Goal: Book appointment/travel/reservation

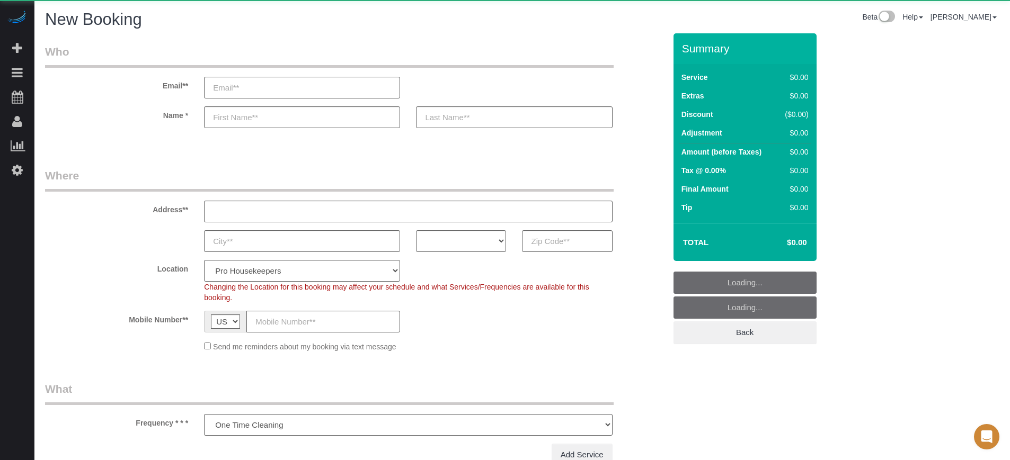
select select "number:9"
select select "object:1206"
select select "4"
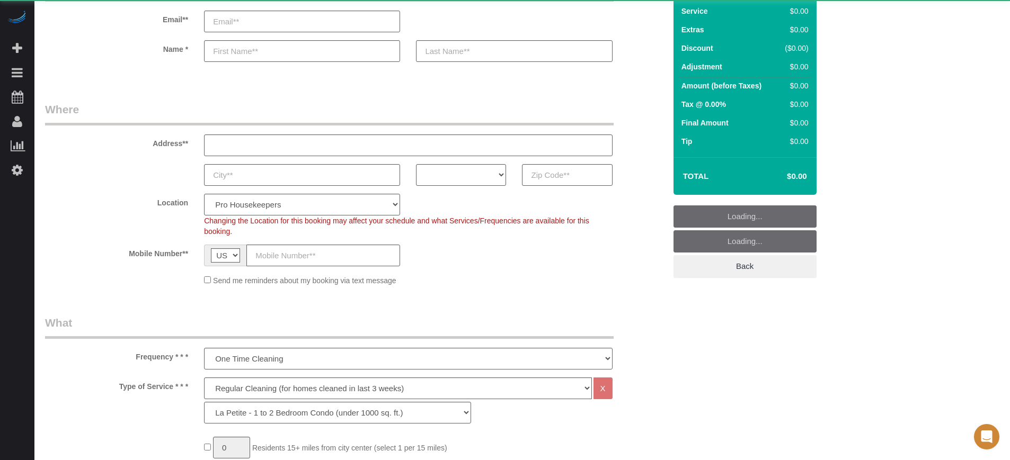
scroll to position [132, 0]
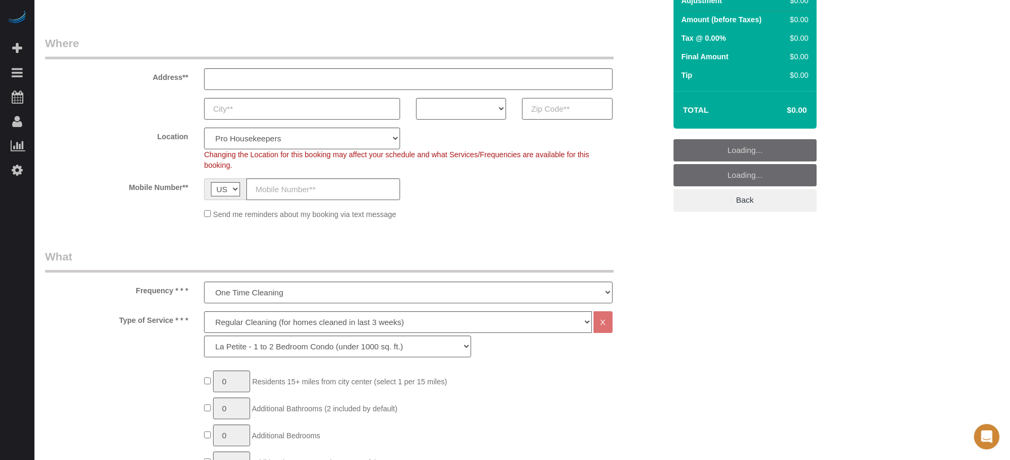
click at [549, 111] on input "text" at bounding box center [567, 109] width 90 height 22
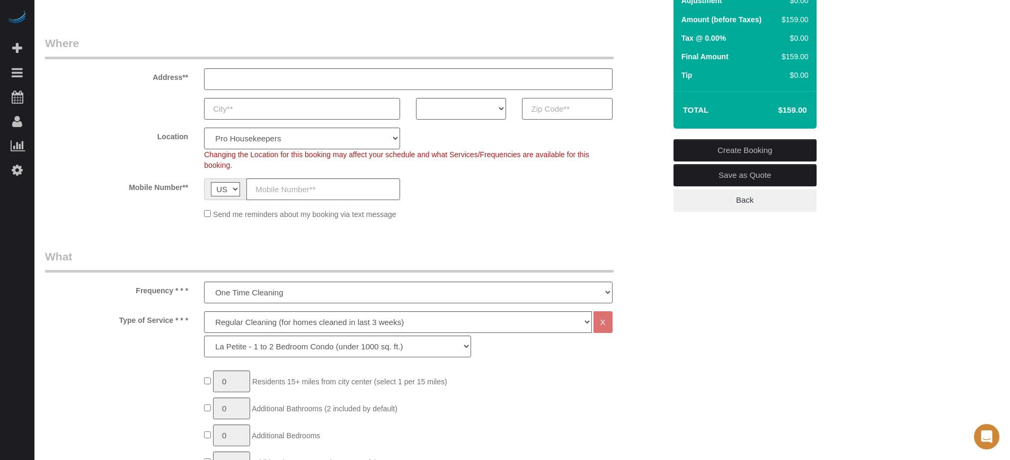
paste input "85338"
type input "85338"
click at [444, 114] on select "AK AL AR AZ CA CO CT DC DE [GEOGRAPHIC_DATA] [GEOGRAPHIC_DATA] HI IA ID IL IN K…" at bounding box center [461, 109] width 90 height 22
select select "AZ"
click at [416, 98] on select "AK AL AR AZ CA CO CT DC DE [GEOGRAPHIC_DATA] [GEOGRAPHIC_DATA] HI IA ID IL IN K…" at bounding box center [461, 109] width 90 height 22
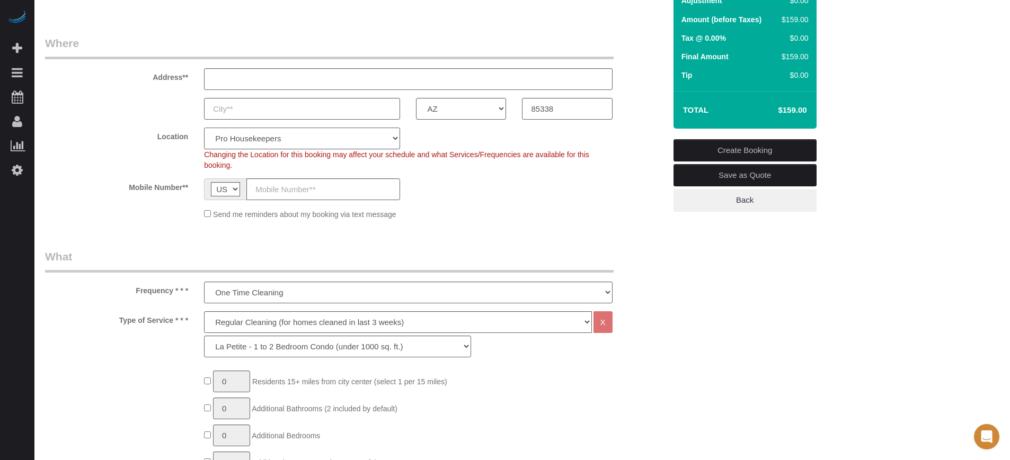
click at [321, 137] on select "Pro Housekeepers [GEOGRAPHIC_DATA] [GEOGRAPHIC_DATA] [GEOGRAPHIC_DATA] [GEOGRAP…" at bounding box center [302, 139] width 196 height 22
select select "21"
click at [204, 128] on select "Pro Housekeepers [GEOGRAPHIC_DATA] [GEOGRAPHIC_DATA] [GEOGRAPHIC_DATA] [GEOGRAP…" at bounding box center [302, 139] width 196 height 22
select select "object:1215"
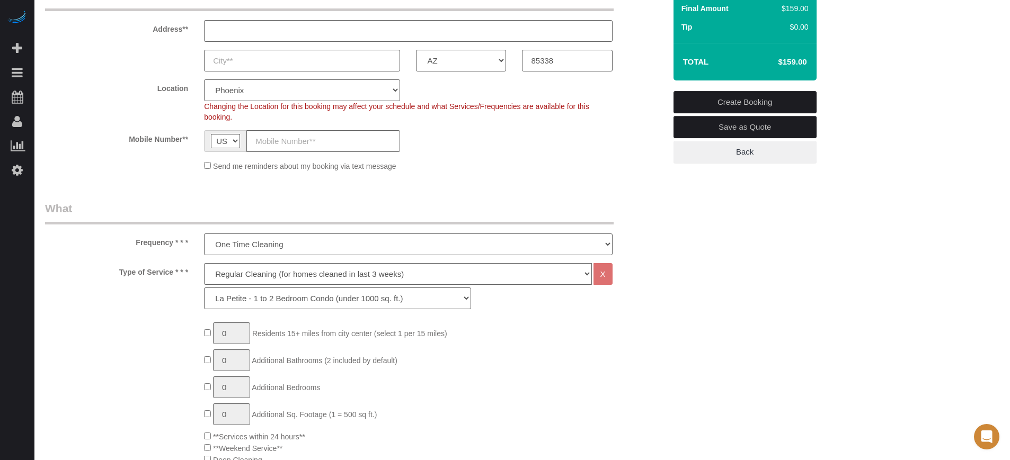
scroll to position [199, 0]
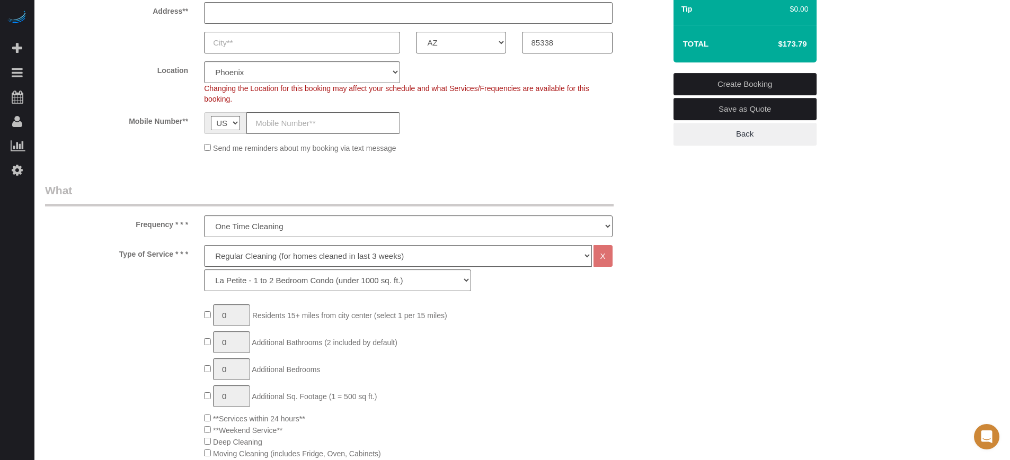
click at [264, 265] on select "Deep Cleaning (for homes that have not been cleaned in 3+ weeks) Spruce Regular…" at bounding box center [397, 256] width 387 height 22
click at [251, 264] on select "Deep Cleaning (for homes that have not been cleaned in 3+ weeks) Spruce Regular…" at bounding box center [397, 256] width 387 height 22
select select "5"
click at [204, 245] on select "Deep Cleaning (for homes that have not been cleaned in 3+ weeks) Spruce Regular…" at bounding box center [397, 256] width 387 height 22
select select "93"
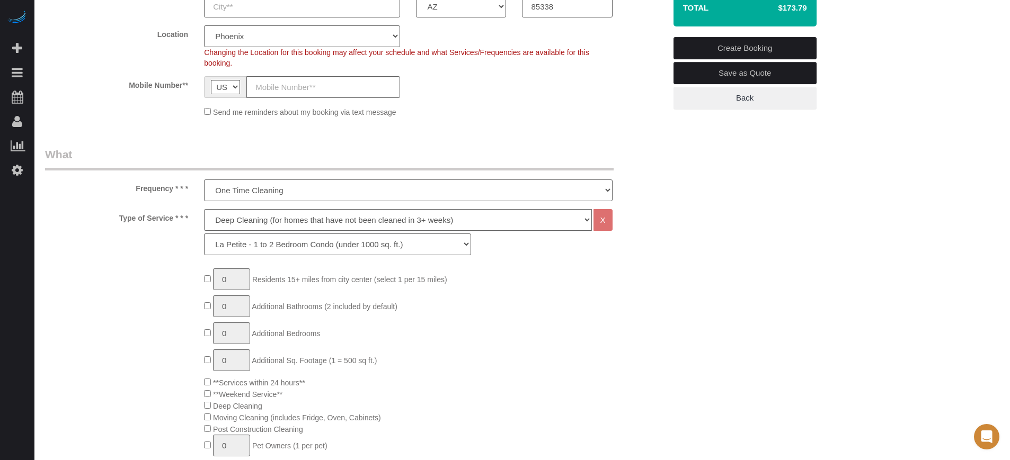
scroll to position [265, 0]
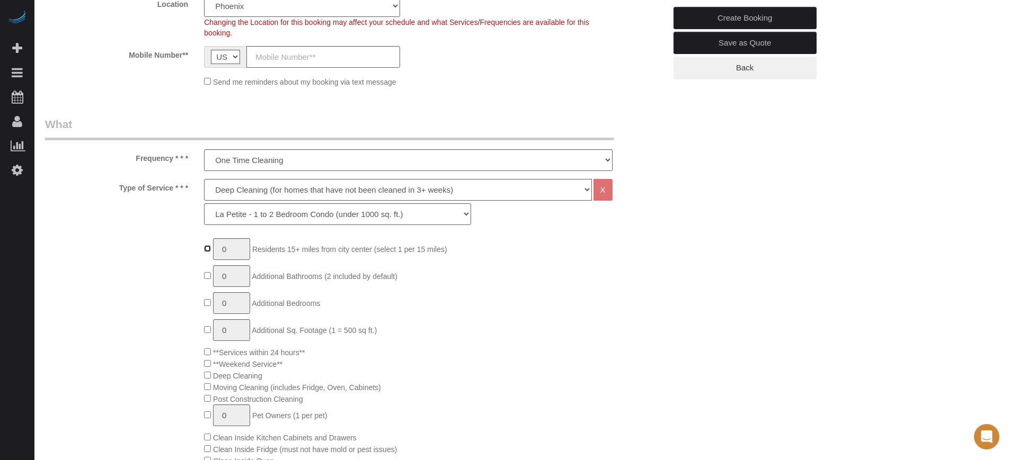
type input "1"
click at [241, 251] on input "1" at bounding box center [231, 249] width 37 height 22
type input "3"
click at [241, 247] on input "3" at bounding box center [231, 249] width 37 height 22
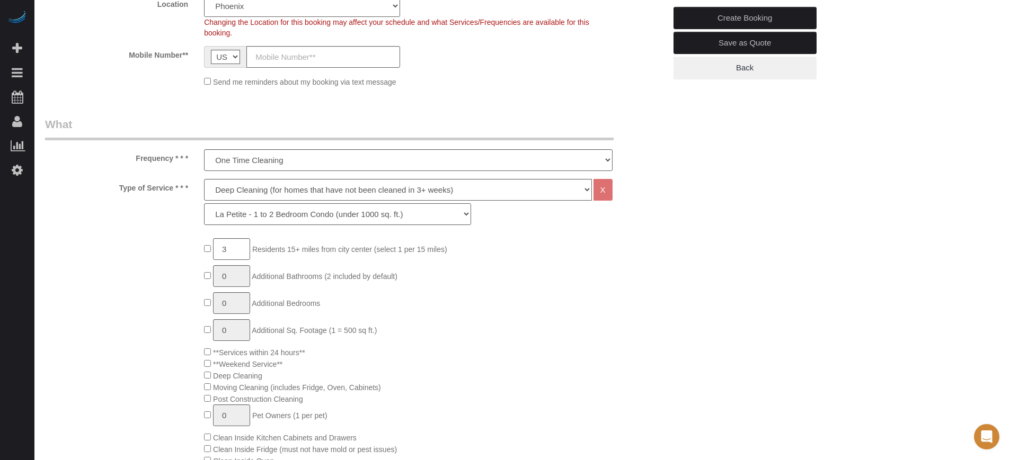
click at [263, 220] on select "La Petite - 1 to 2 Bedroom Condo (under 1000 sq. ft.) La Petite II - 2 Bedroom …" at bounding box center [337, 214] width 267 height 22
select select "94"
click at [204, 203] on select "La Petite - 1 to 2 Bedroom Condo (under 1000 sq. ft.) La Petite II - 2 Bedroom …" at bounding box center [337, 214] width 267 height 22
drag, startPoint x: 56, startPoint y: 293, endPoint x: 63, endPoint y: 293, distance: 6.4
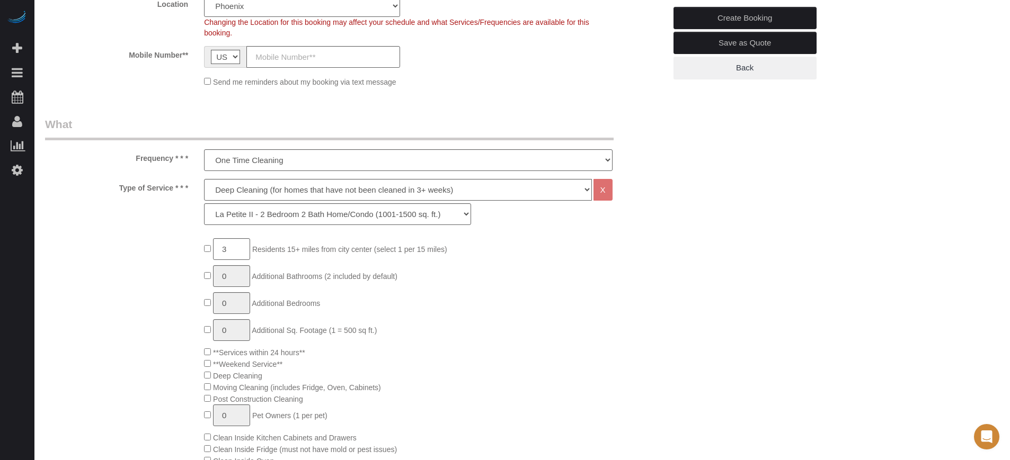
click at [637, 213] on div "Type of Service * * * Deep Cleaning (for homes that have not been cleaned in 3+…" at bounding box center [355, 204] width 636 height 51
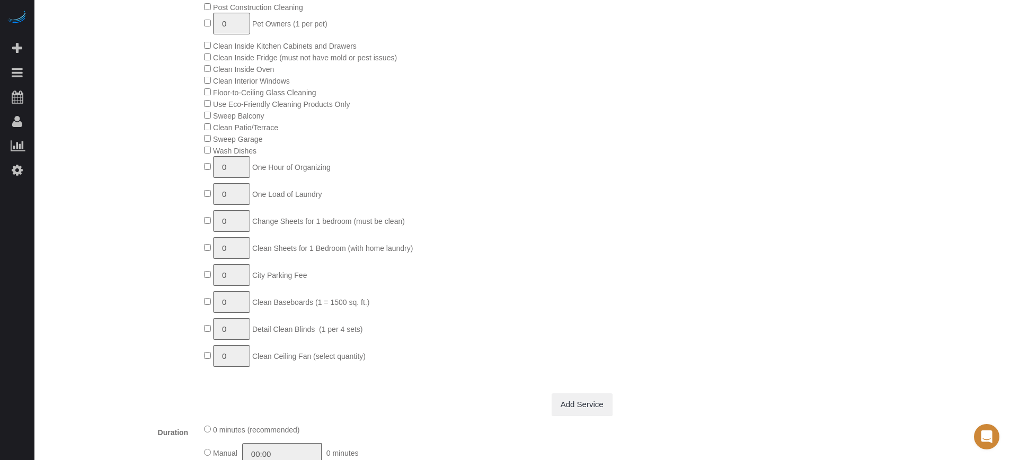
scroll to position [662, 0]
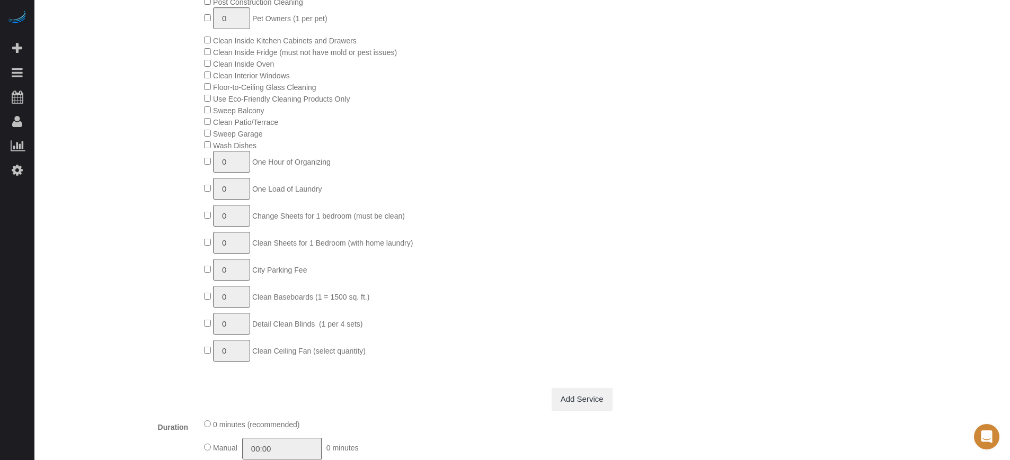
click at [86, 277] on div "3 Residents 15+ miles from [GEOGRAPHIC_DATA] (select 1 per 15 miles) 0 Addition…" at bounding box center [355, 104] width 636 height 526
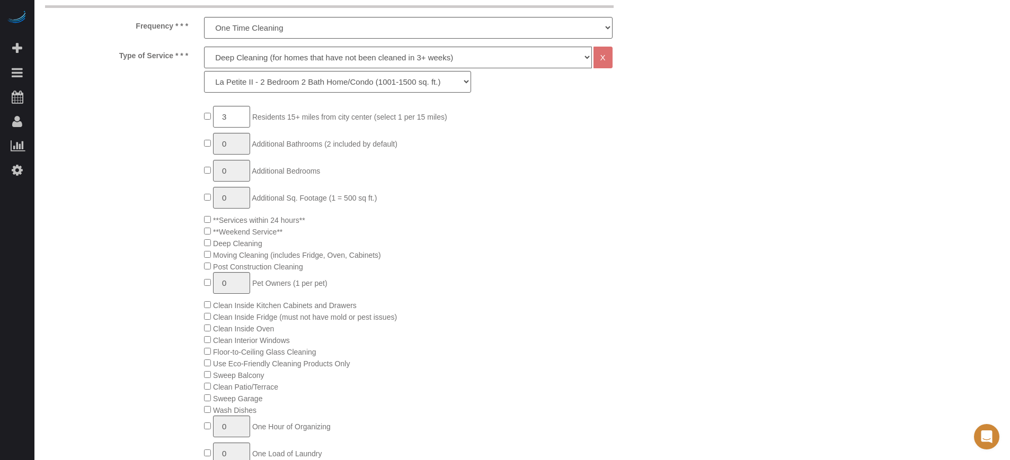
scroll to position [331, 0]
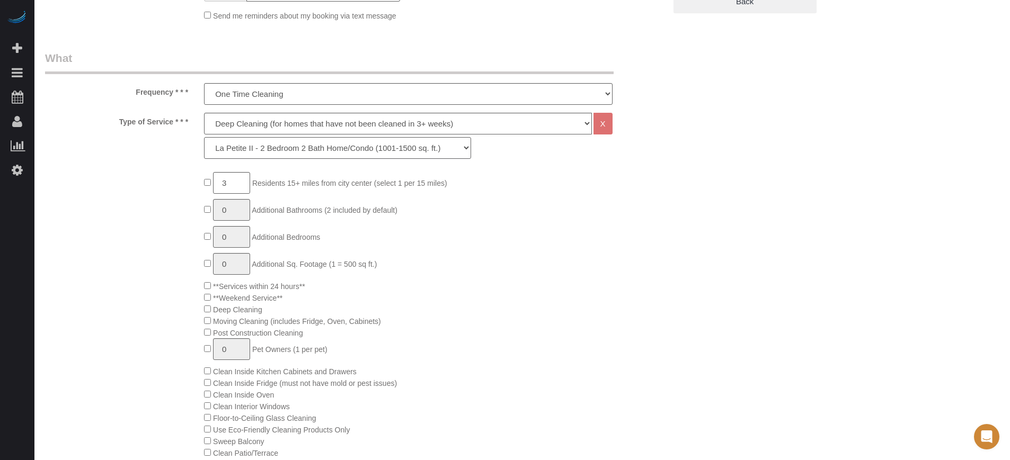
click at [244, 148] on select "La Petite - 1 to 2 Bedroom Condo (under 1000 sq. ft.) La Petite II - 2 Bedroom …" at bounding box center [337, 148] width 267 height 22
click at [229, 184] on input "3" at bounding box center [231, 183] width 37 height 22
type input "3"
click at [150, 191] on div "3 Residents 15+ miles from [GEOGRAPHIC_DATA] (select 1 per 15 miles) 0 Addition…" at bounding box center [355, 435] width 636 height 526
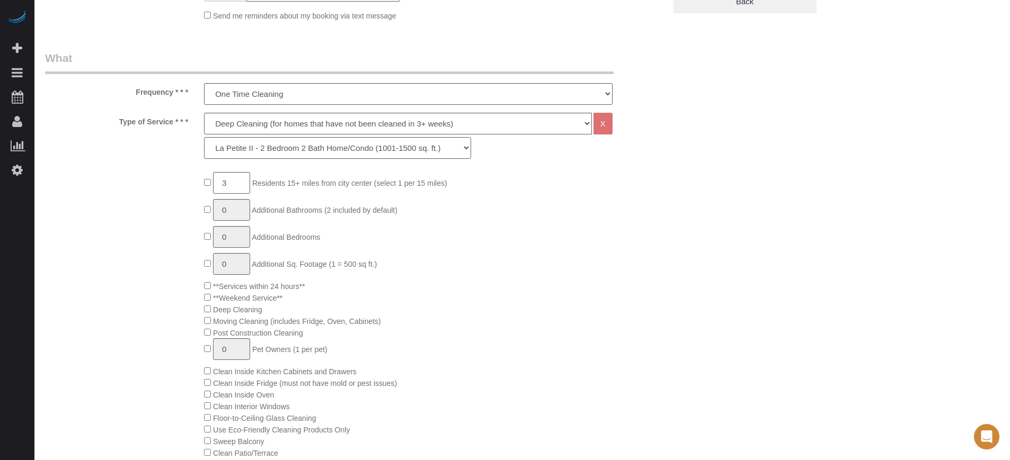
click at [235, 145] on select "La Petite - 1 to 2 Bedroom Condo (under 1000 sq. ft.) La Petite II - 2 Bedroom …" at bounding box center [337, 148] width 267 height 22
select select "93"
click at [204, 137] on select "La Petite - 1 to 2 Bedroom Condo (under 1000 sq. ft.) La Petite II - 2 Bedroom …" at bounding box center [337, 148] width 267 height 22
click at [163, 172] on div "3 Residents 15+ miles from [GEOGRAPHIC_DATA] (select 1 per 15 miles) 0 Addition…" at bounding box center [355, 435] width 636 height 526
click at [621, 155] on div "Type of Service * * * Deep Cleaning (for homes that have not been cleaned in 3+…" at bounding box center [355, 138] width 636 height 51
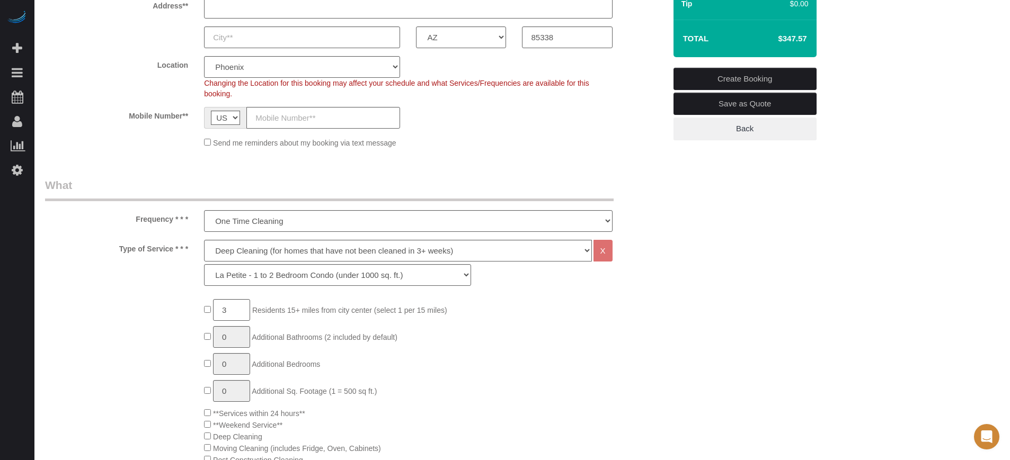
scroll to position [199, 0]
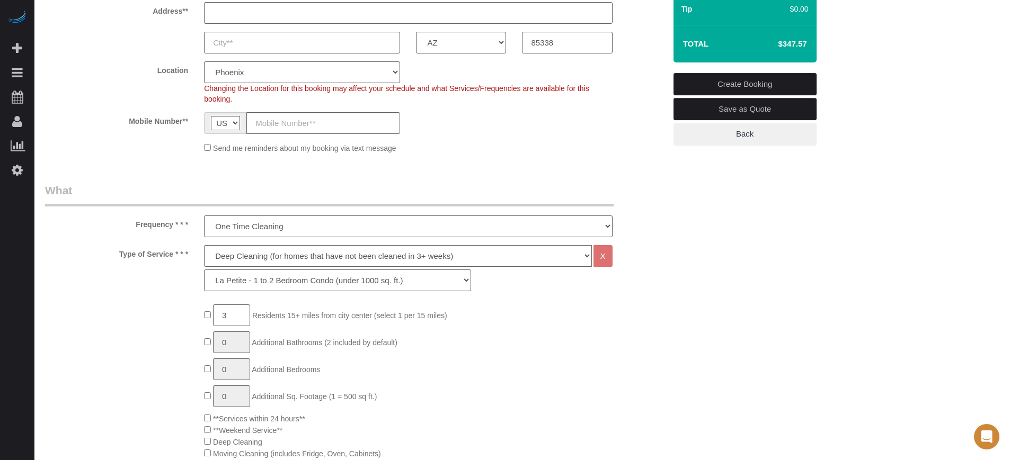
click at [624, 157] on fieldset "Where Address** AK AL AR AZ CA CO CT DC DE [GEOGRAPHIC_DATA] [GEOGRAPHIC_DATA] …" at bounding box center [355, 65] width 620 height 192
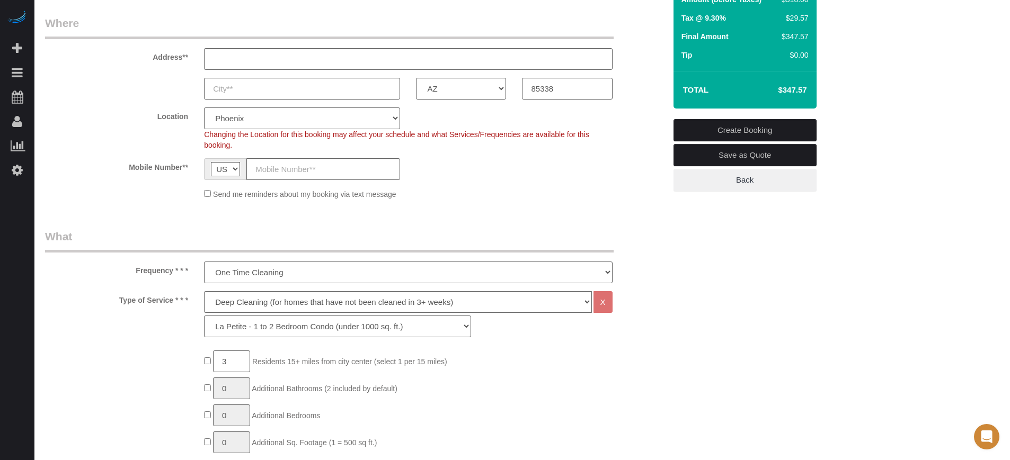
scroll to position [265, 0]
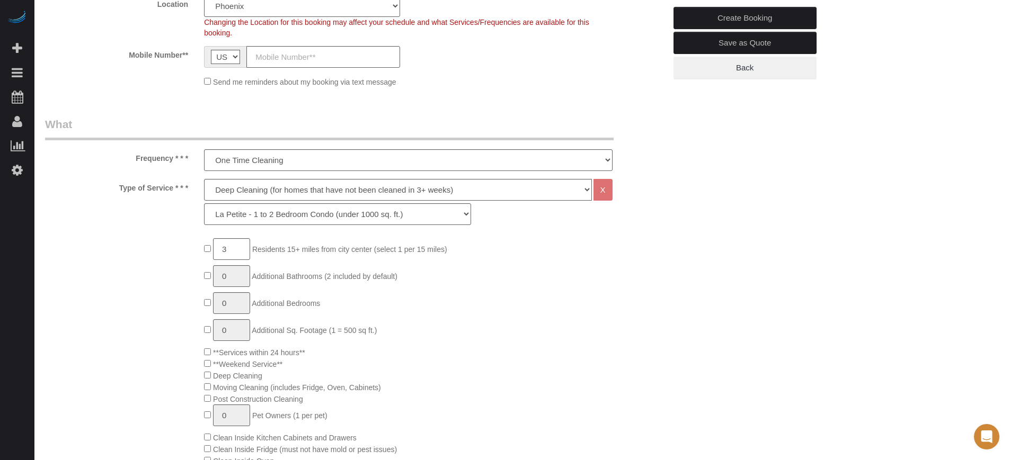
click at [635, 164] on div "Frequency * * * One Time Cleaning Weekly Cleaning (20%) - 20.00% (0% for the Fi…" at bounding box center [355, 144] width 636 height 55
click at [630, 125] on div "Frequency * * * One Time Cleaning Weekly Cleaning (20%) - 20.00% (0% for the Fi…" at bounding box center [355, 144] width 636 height 55
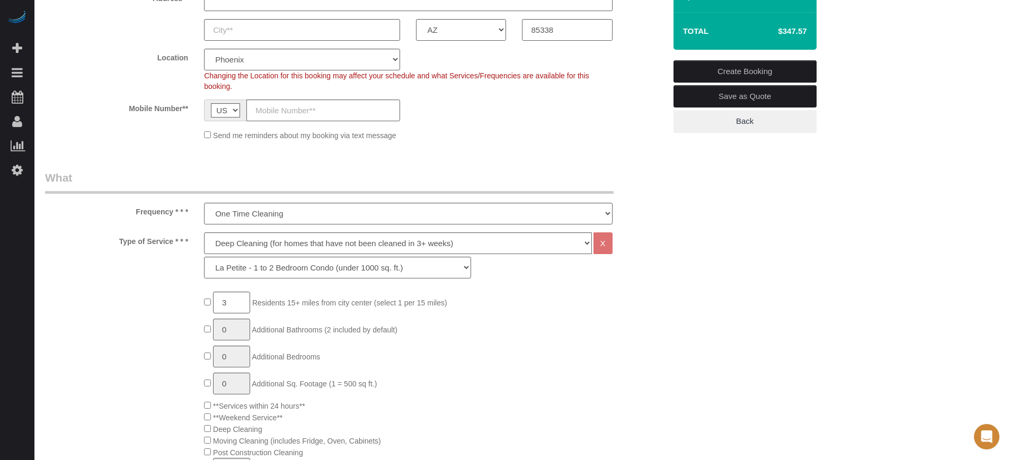
scroll to position [132, 0]
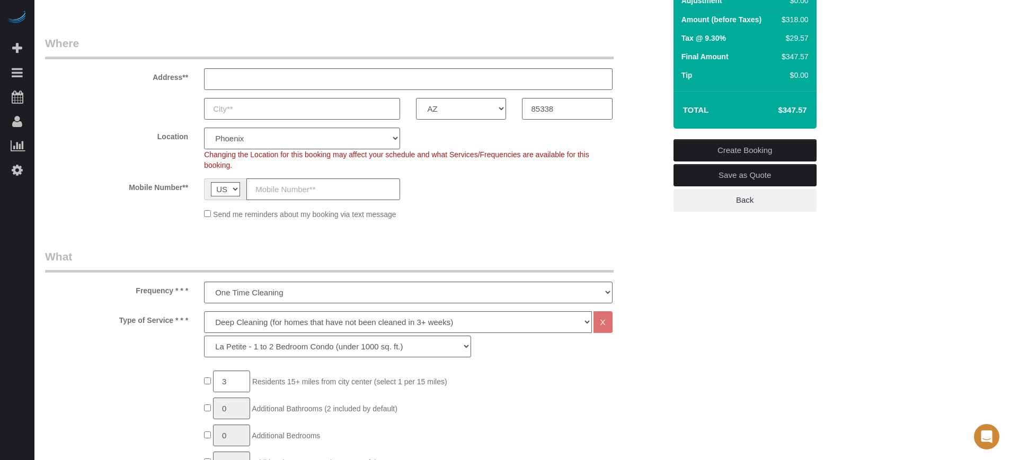
click at [290, 329] on select "Deep Cleaning (for homes that have not been cleaned in 3+ weeks) Spruce Regular…" at bounding box center [397, 323] width 387 height 22
click at [163, 320] on label "Type of Service * * *" at bounding box center [116, 319] width 159 height 14
drag, startPoint x: 136, startPoint y: 292, endPoint x: 188, endPoint y: 319, distance: 57.8
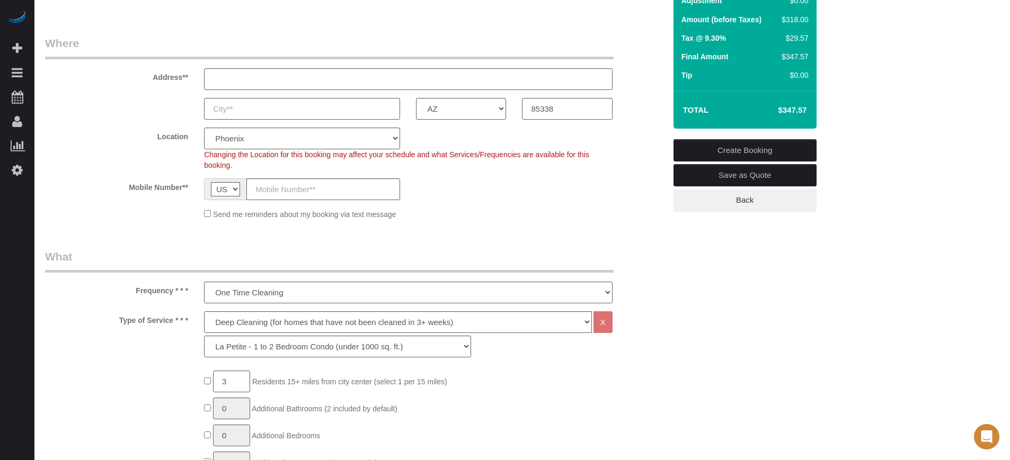
click at [188, 319] on label "Type of Service * * *" at bounding box center [116, 319] width 159 height 14
drag, startPoint x: 190, startPoint y: 321, endPoint x: 138, endPoint y: 293, distance: 58.8
click at [138, 293] on label "Frequency * * *" at bounding box center [116, 289] width 159 height 14
drag, startPoint x: 137, startPoint y: 292, endPoint x: 192, endPoint y: 324, distance: 63.8
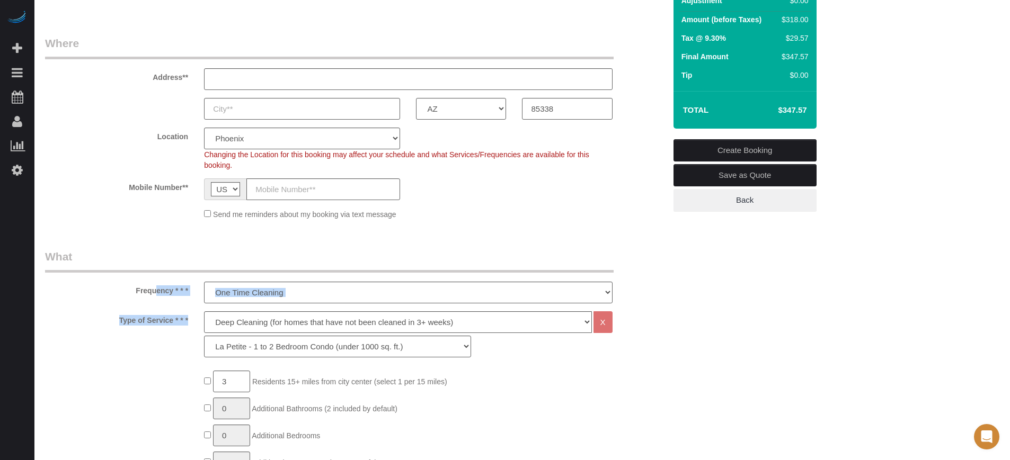
click at [192, 324] on label "Type of Service * * *" at bounding box center [116, 319] width 159 height 14
drag, startPoint x: 187, startPoint y: 323, endPoint x: 131, endPoint y: 293, distance: 63.0
click at [131, 293] on label "Frequency * * *" at bounding box center [116, 289] width 159 height 14
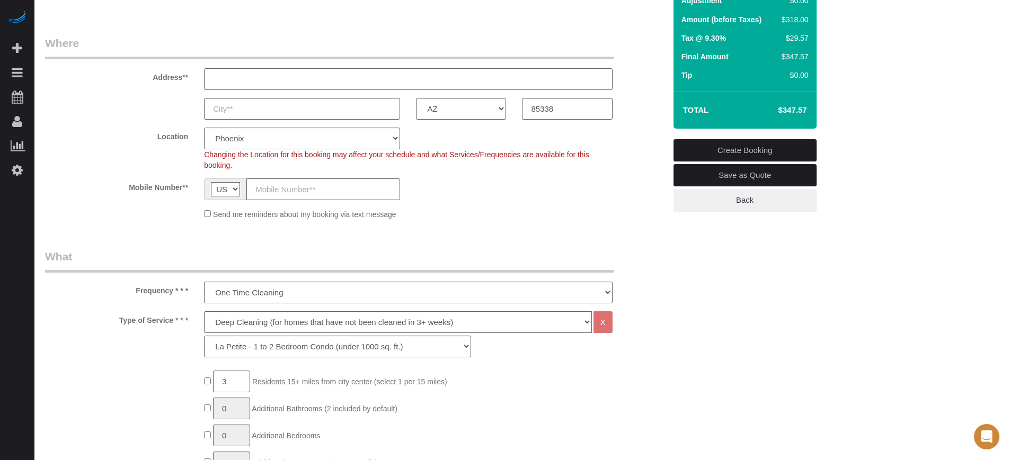
click at [144, 259] on legend "What" at bounding box center [329, 261] width 568 height 24
click at [900, 158] on div "Summary Service $258.00 Extras $60.00 Discount ($0.00) Adjustment $0.00 Amount …" at bounding box center [784, 67] width 238 height 332
